Goal: Task Accomplishment & Management: Use online tool/utility

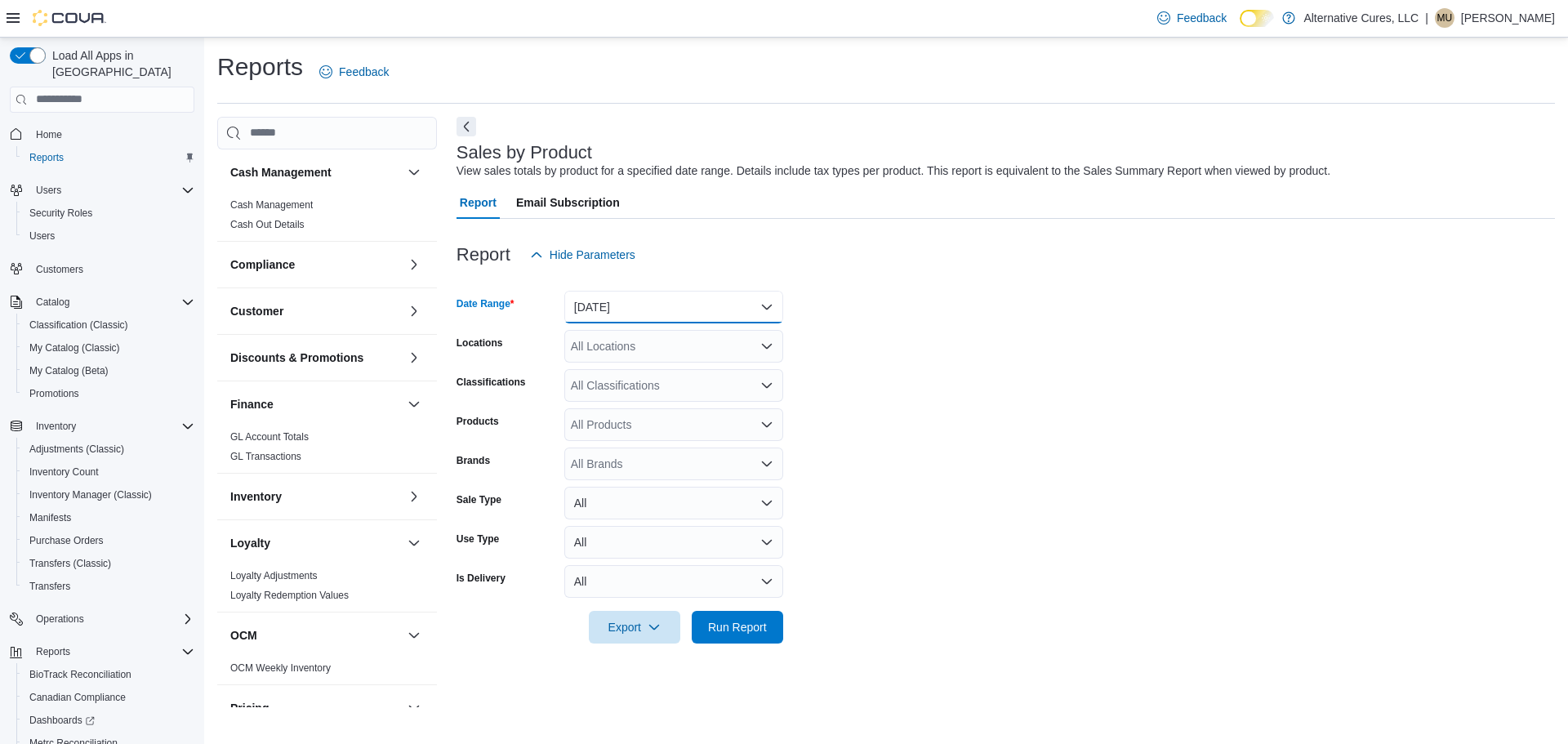
click at [754, 299] on button "Yesterday" at bounding box center [673, 306] width 219 height 33
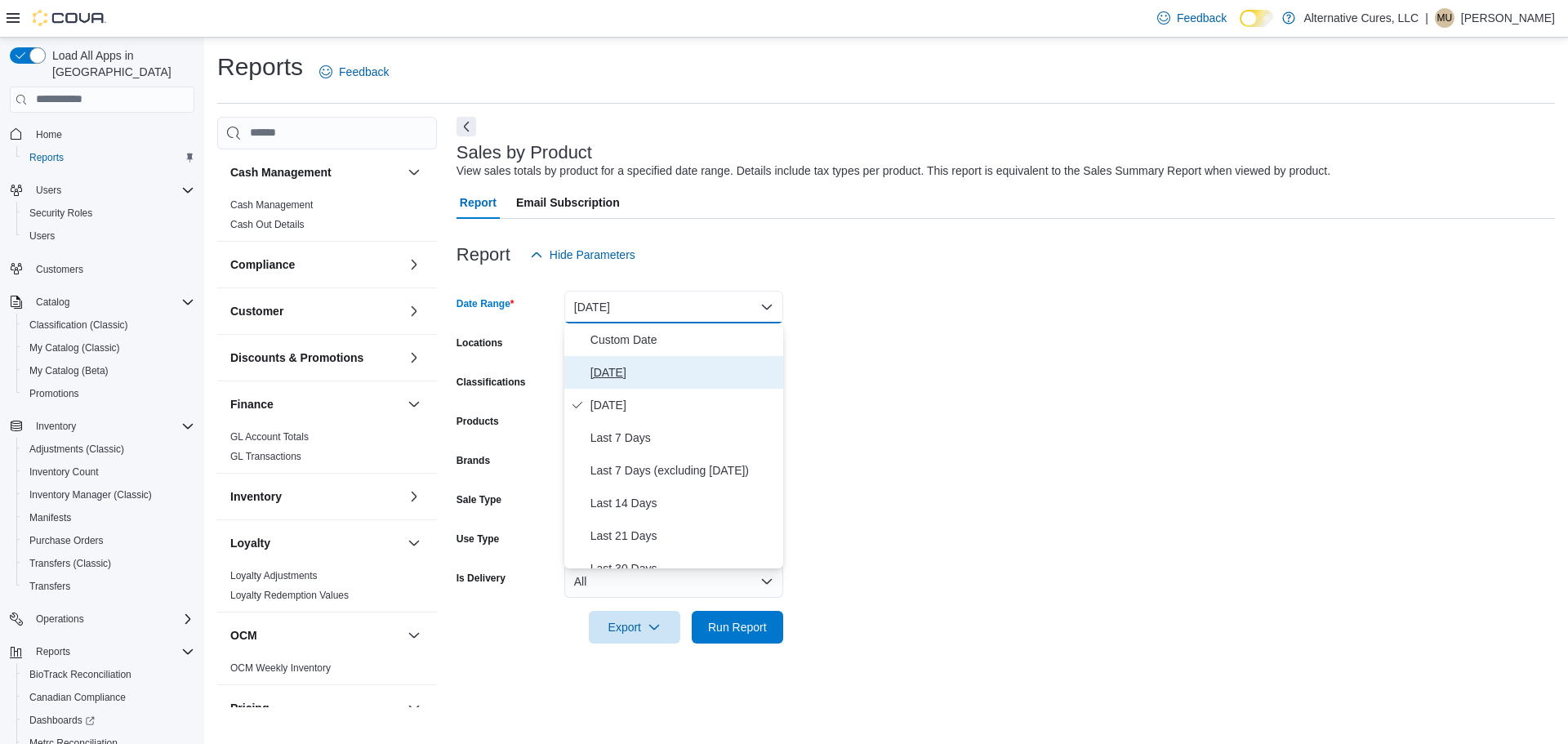
click at [620, 368] on span "[DATE]" at bounding box center [683, 372] width 186 height 20
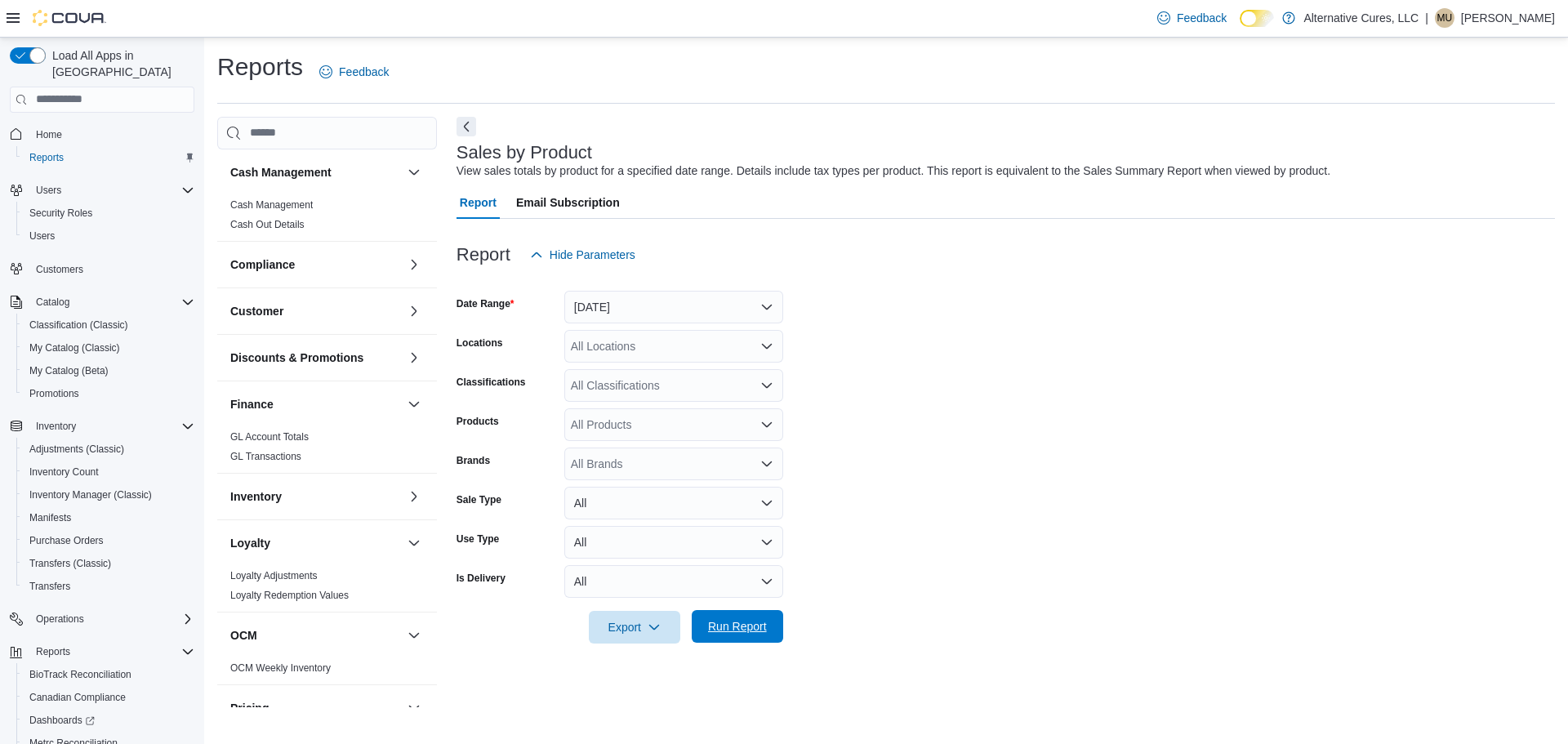
click at [745, 626] on span "Run Report" at bounding box center [737, 627] width 59 height 17
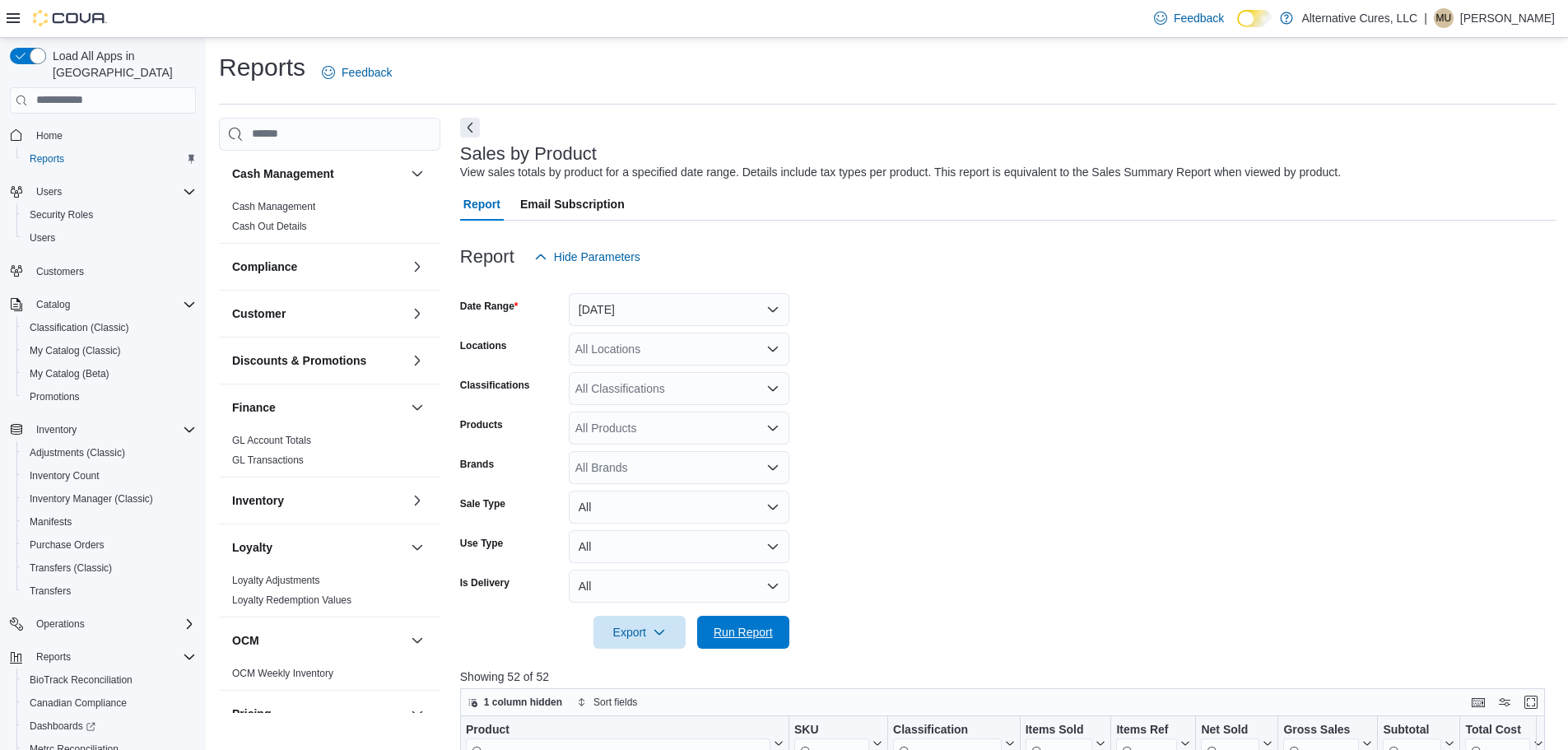
drag, startPoint x: 732, startPoint y: 633, endPoint x: 733, endPoint y: 649, distance: 16.0
click at [737, 648] on span "Run Report" at bounding box center [742, 632] width 72 height 33
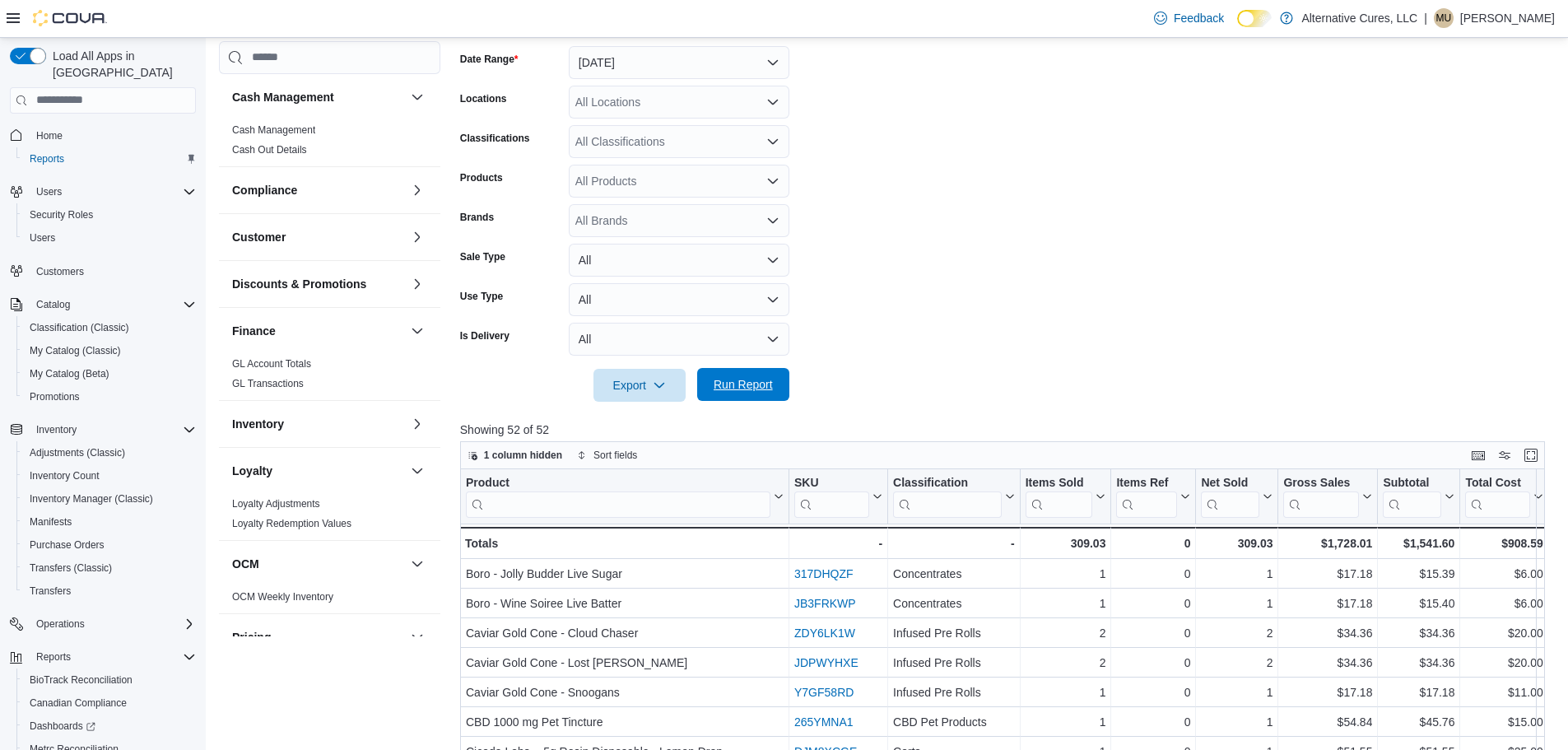
click at [724, 385] on span "Run Report" at bounding box center [742, 385] width 59 height 17
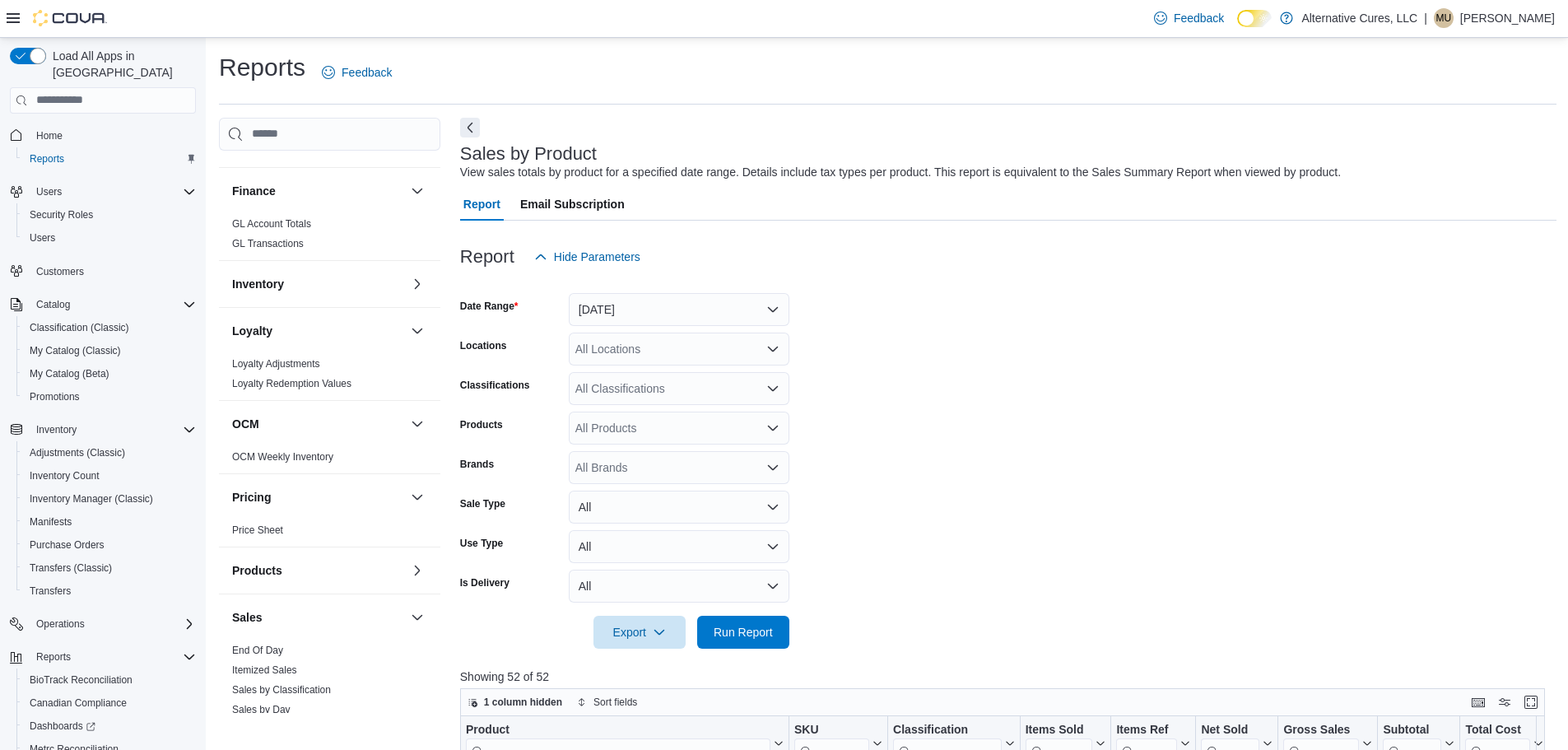
scroll to position [247, 0]
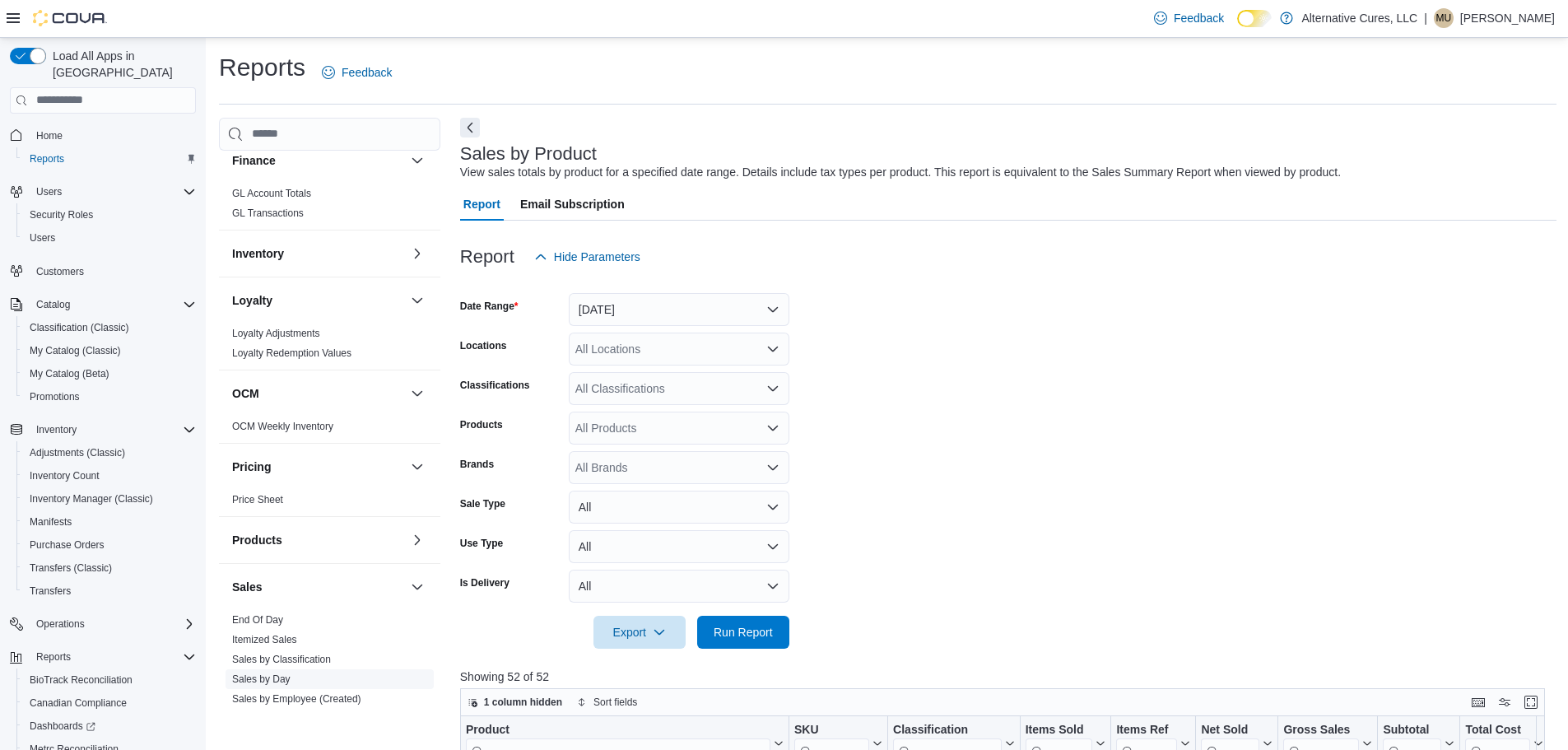
click at [278, 685] on span "Sales by Day" at bounding box center [261, 680] width 58 height 13
click at [279, 679] on link "Sales by Day" at bounding box center [261, 679] width 58 height 11
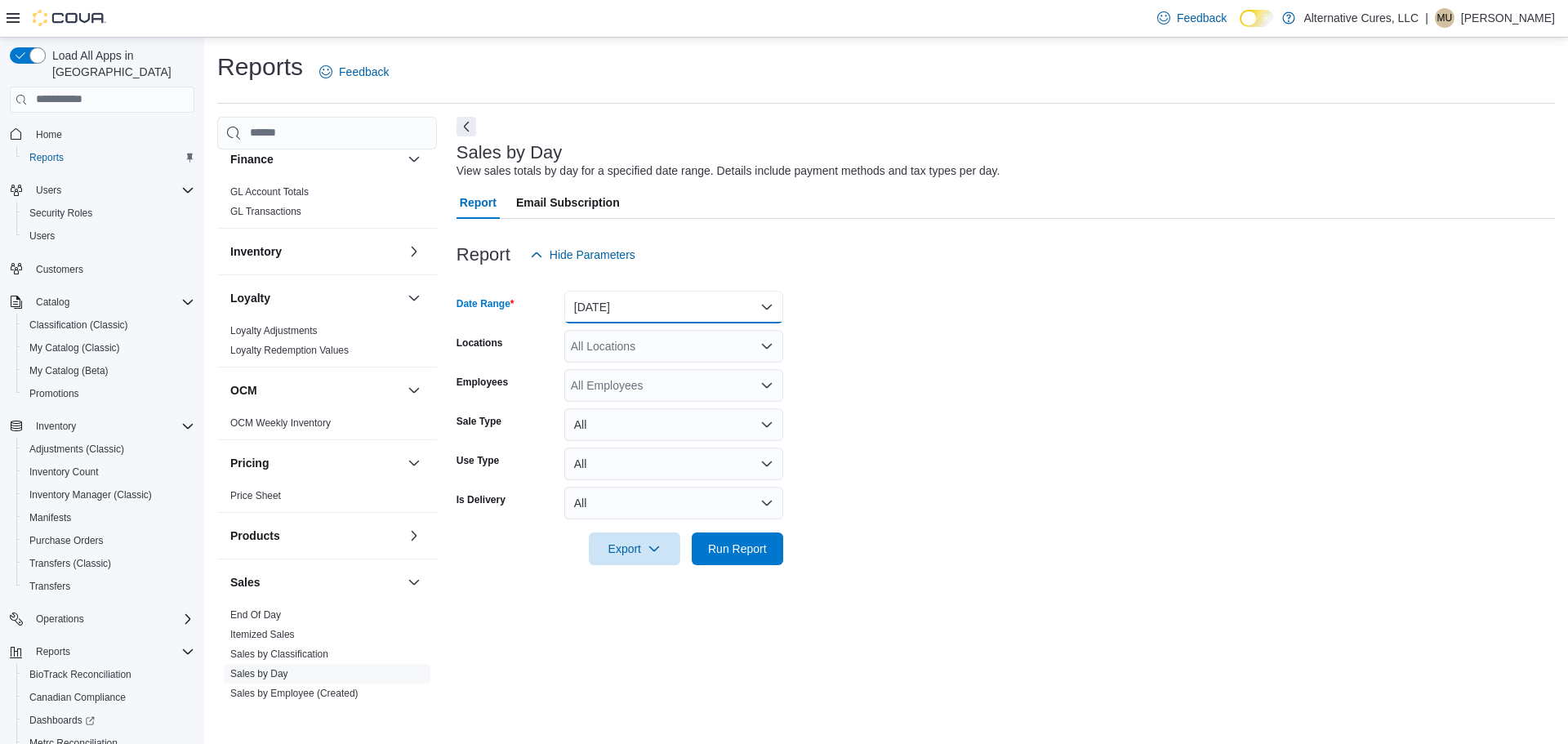
click at [761, 310] on button "Yesterday" at bounding box center [673, 306] width 219 height 33
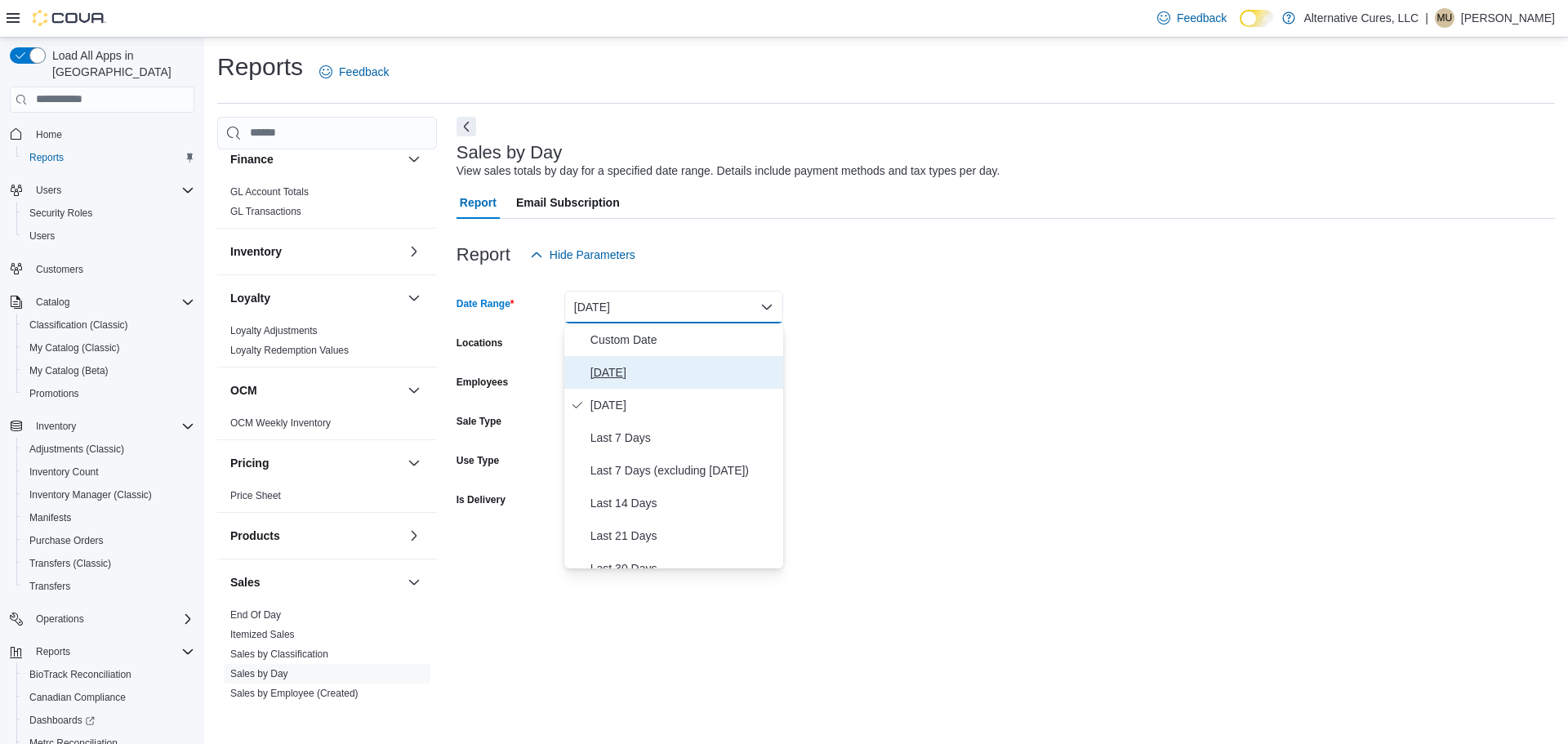
click at [619, 376] on span "[DATE]" at bounding box center [683, 372] width 186 height 20
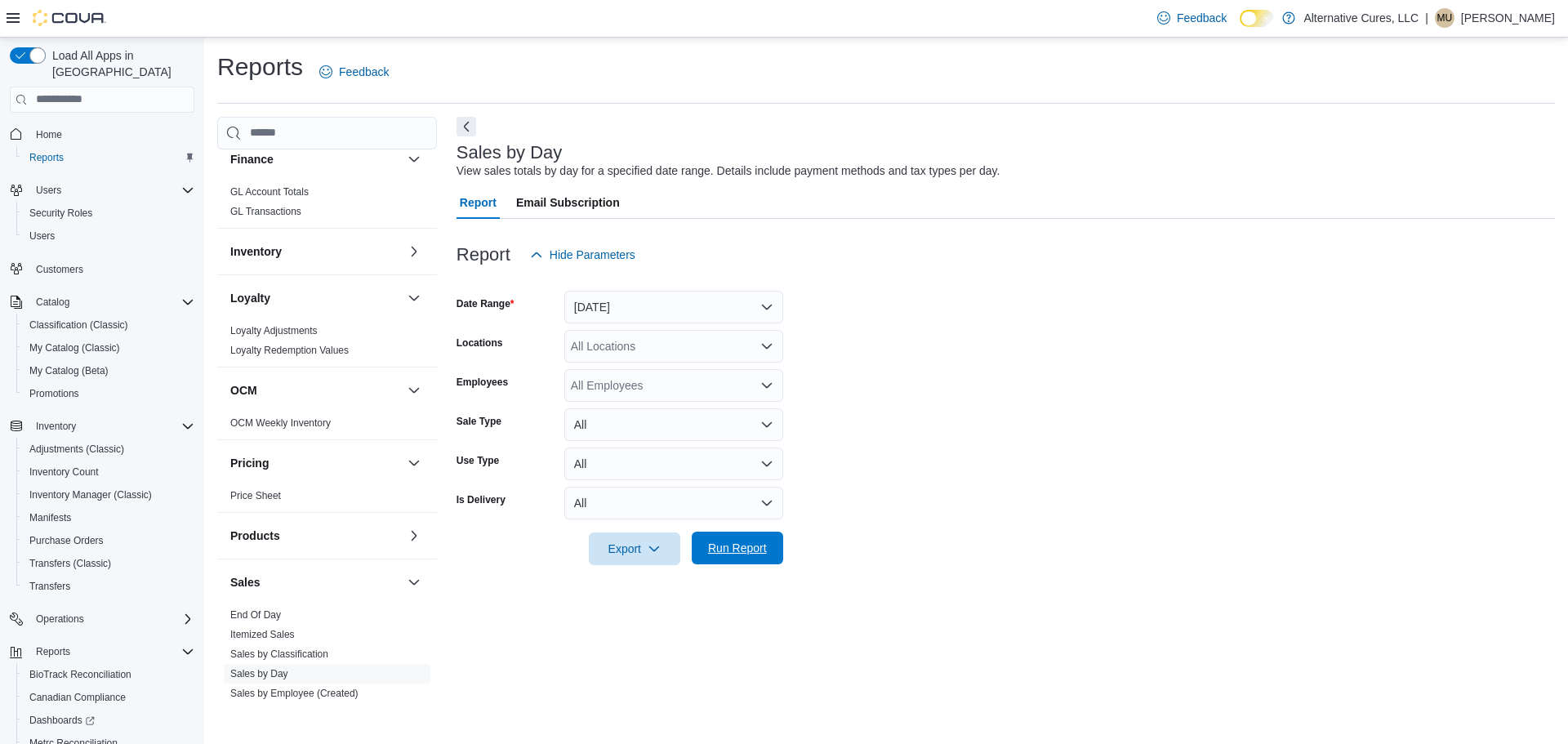
click at [734, 548] on span "Run Report" at bounding box center [737, 548] width 59 height 17
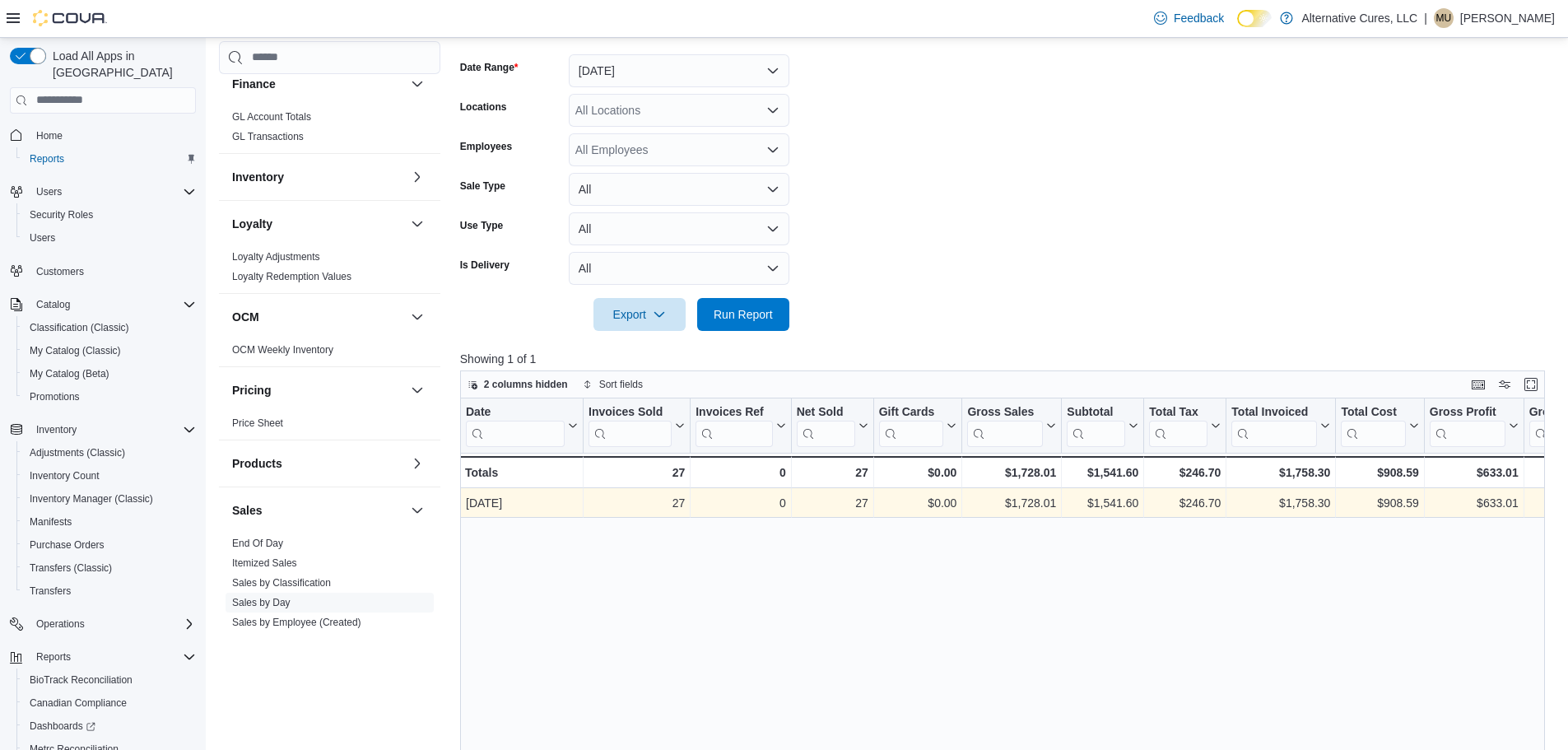
scroll to position [247, 0]
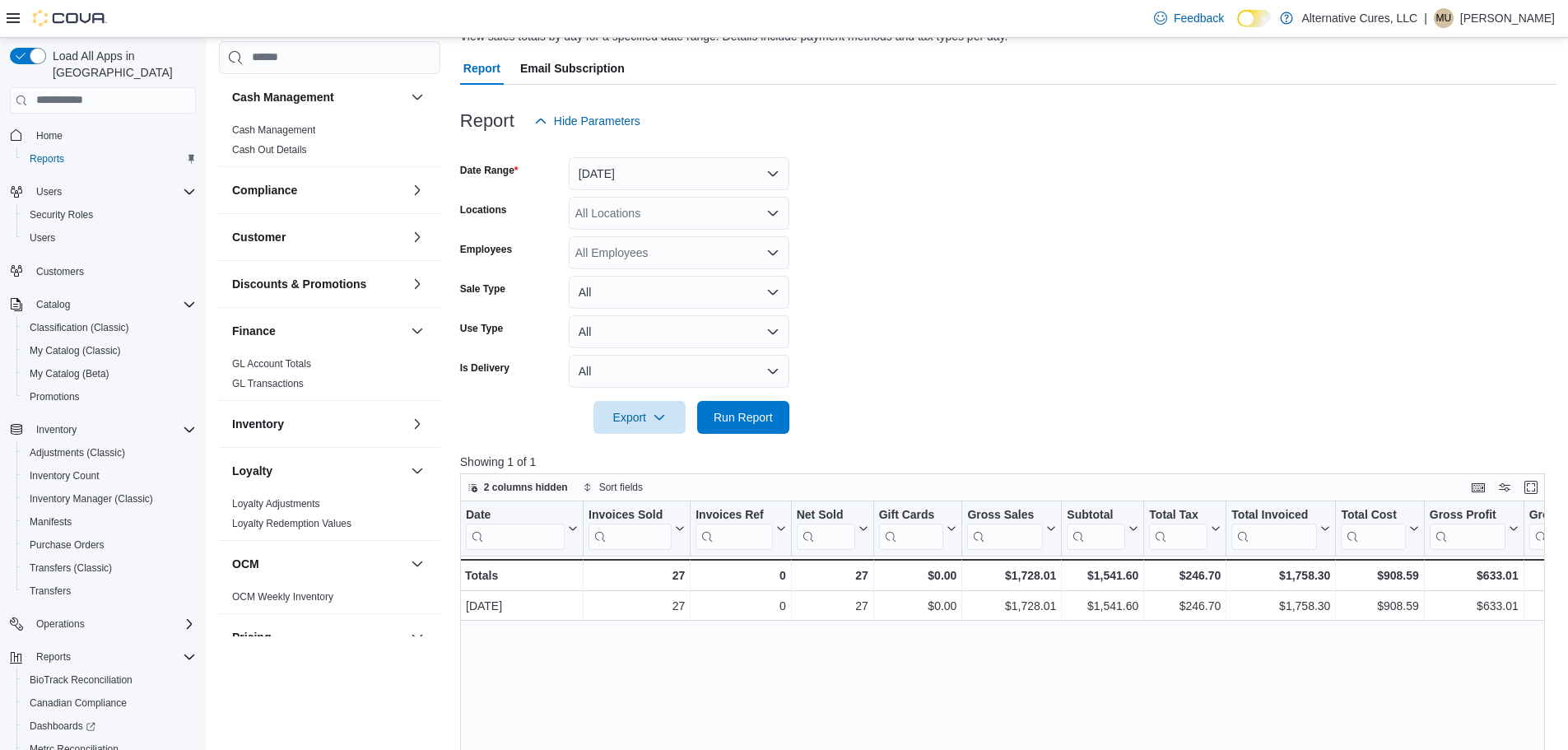
scroll to position [164, 0]
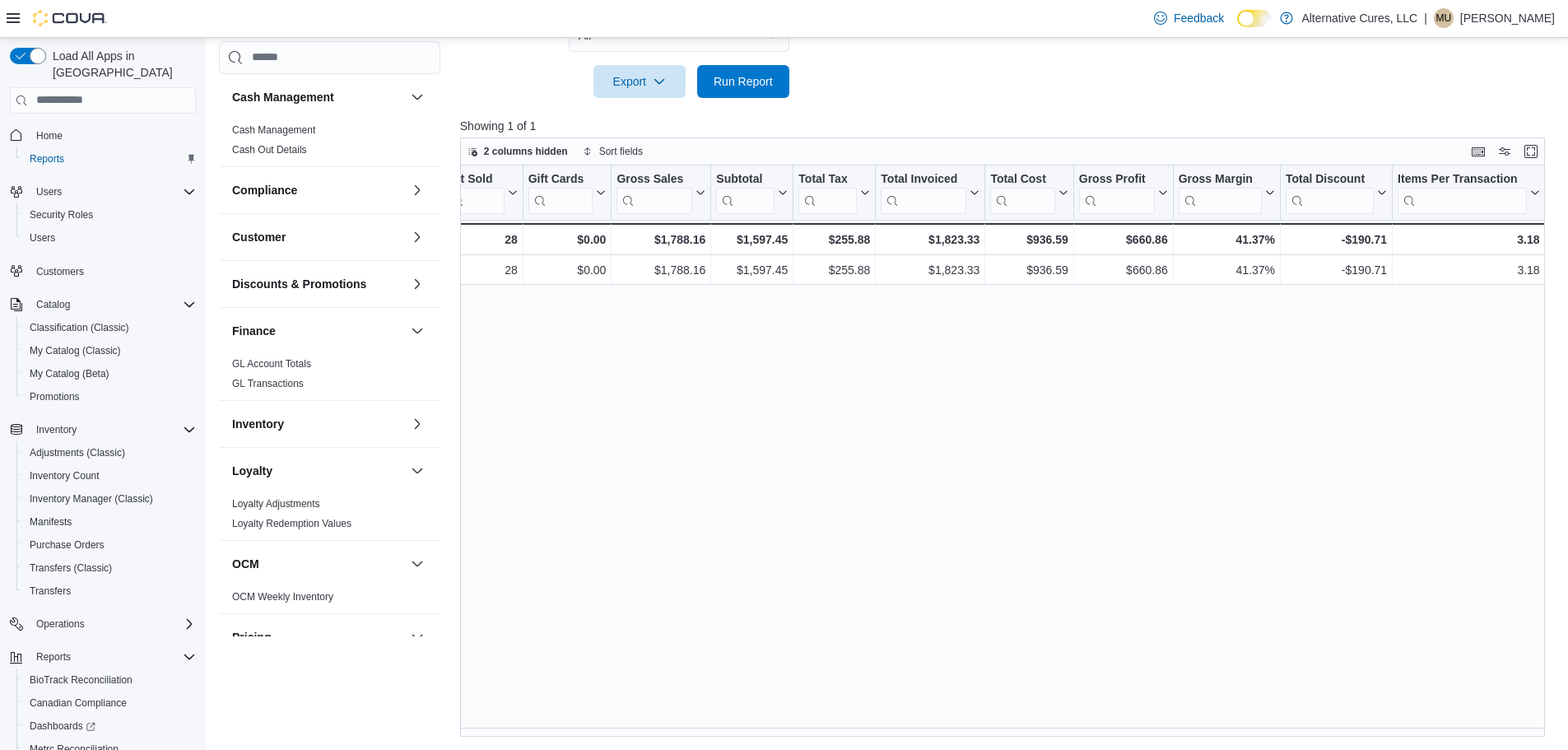
scroll to position [0, 362]
